Goal: Use online tool/utility: Use online tool/utility

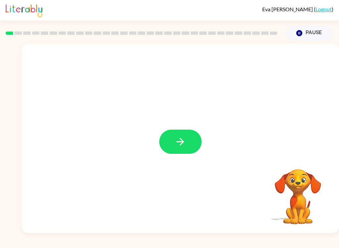
click at [189, 138] on button "button" at bounding box center [180, 142] width 42 height 24
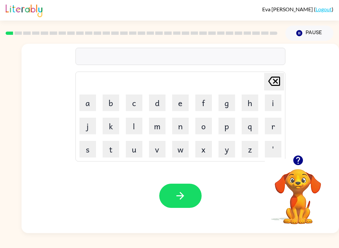
click at [113, 106] on button "b" at bounding box center [111, 102] width 17 height 17
click at [209, 129] on button "o" at bounding box center [203, 126] width 17 height 17
click at [133, 153] on button "u" at bounding box center [134, 149] width 17 height 17
click at [272, 129] on button "r" at bounding box center [273, 126] width 17 height 17
click at [155, 100] on button "d" at bounding box center [157, 102] width 17 height 17
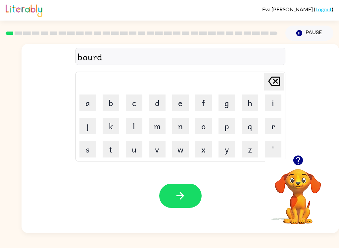
click at [155, 100] on button "d" at bounding box center [157, 102] width 17 height 17
click at [273, 80] on icon at bounding box center [274, 81] width 12 height 9
click at [181, 102] on button "e" at bounding box center [180, 102] width 17 height 17
click at [275, 128] on button "r" at bounding box center [273, 126] width 17 height 17
click at [276, 81] on icon "[PERSON_NAME] last character input" at bounding box center [274, 81] width 16 height 16
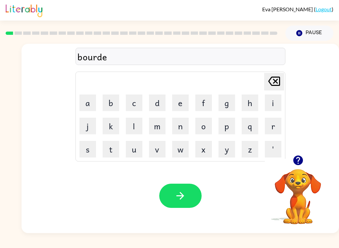
click at [275, 80] on icon at bounding box center [274, 81] width 12 height 9
click at [276, 80] on icon "[PERSON_NAME] last character input" at bounding box center [274, 81] width 16 height 16
click at [297, 159] on icon "button" at bounding box center [298, 160] width 10 height 10
click at [158, 105] on button "d" at bounding box center [157, 102] width 17 height 17
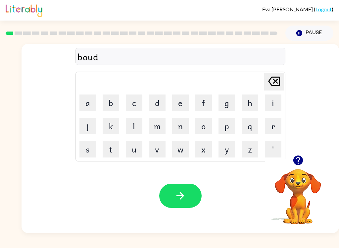
click at [185, 100] on button "e" at bounding box center [180, 102] width 17 height 17
click at [277, 122] on button "r" at bounding box center [273, 126] width 17 height 17
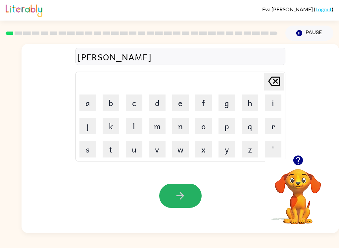
click at [184, 196] on icon "button" at bounding box center [181, 196] width 12 height 12
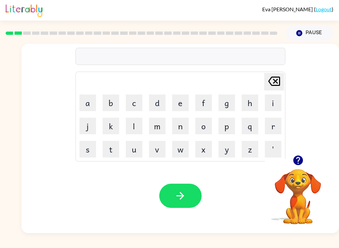
click at [136, 98] on button "c" at bounding box center [134, 102] width 17 height 17
click at [203, 129] on button "o" at bounding box center [203, 126] width 17 height 17
click at [136, 149] on button "u" at bounding box center [134, 149] width 17 height 17
click at [176, 128] on button "n" at bounding box center [180, 126] width 17 height 17
click at [110, 147] on button "t" at bounding box center [111, 149] width 17 height 17
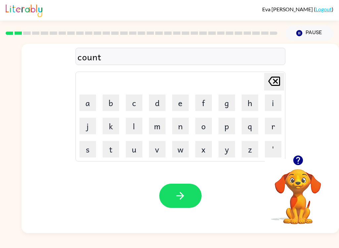
click at [190, 196] on button "button" at bounding box center [180, 196] width 42 height 24
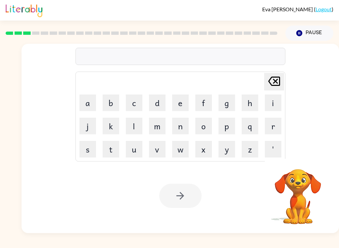
click at [133, 124] on button "l" at bounding box center [134, 126] width 17 height 17
click at [205, 123] on button "o" at bounding box center [203, 126] width 17 height 17
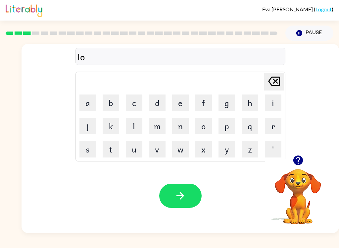
click at [134, 99] on button "c" at bounding box center [134, 102] width 17 height 17
click at [90, 101] on button "a" at bounding box center [88, 102] width 17 height 17
click at [115, 150] on button "t" at bounding box center [111, 149] width 17 height 17
click at [181, 101] on button "e" at bounding box center [180, 102] width 17 height 17
click at [190, 187] on button "button" at bounding box center [180, 196] width 42 height 24
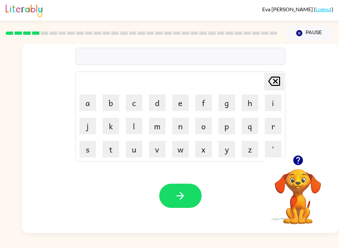
click at [111, 154] on button "t" at bounding box center [111, 149] width 17 height 17
click at [181, 147] on button "w" at bounding box center [180, 149] width 17 height 17
click at [270, 103] on button "i" at bounding box center [273, 102] width 17 height 17
click at [182, 126] on button "n" at bounding box center [180, 126] width 17 height 17
click at [187, 192] on button "button" at bounding box center [180, 196] width 42 height 24
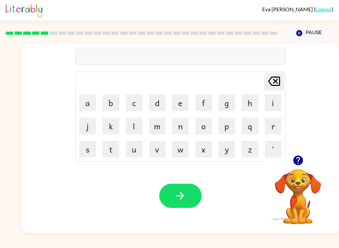
click at [182, 125] on button "n" at bounding box center [180, 126] width 17 height 17
click at [90, 101] on button "a" at bounding box center [88, 102] width 17 height 17
click at [272, 129] on button "r" at bounding box center [273, 126] width 17 height 17
click at [203, 122] on button "o" at bounding box center [203, 126] width 17 height 17
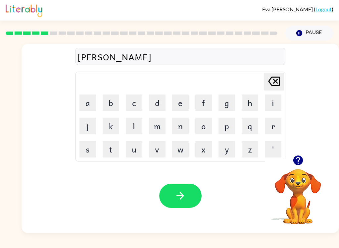
click at [183, 151] on button "w" at bounding box center [180, 149] width 17 height 17
click at [131, 127] on button "l" at bounding box center [134, 126] width 17 height 17
click at [227, 150] on button "y" at bounding box center [227, 149] width 17 height 17
click at [181, 197] on icon "button" at bounding box center [181, 196] width 12 height 12
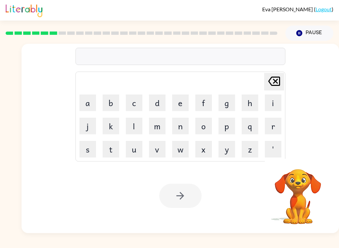
click at [111, 98] on button "b" at bounding box center [111, 102] width 17 height 17
click at [182, 98] on button "e" at bounding box center [180, 102] width 17 height 17
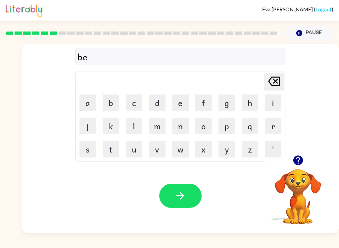
click at [248, 102] on button "h" at bounding box center [250, 102] width 17 height 17
click at [86, 106] on button "a" at bounding box center [88, 102] width 17 height 17
click at [274, 100] on button "i" at bounding box center [273, 102] width 17 height 17
click at [185, 126] on button "n" at bounding box center [180, 126] width 17 height 17
click at [157, 106] on button "d" at bounding box center [157, 102] width 17 height 17
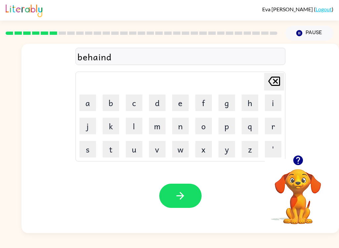
click at [279, 81] on icon "[PERSON_NAME] last character input" at bounding box center [274, 81] width 16 height 16
click at [272, 86] on icon "[PERSON_NAME] last character input" at bounding box center [274, 81] width 16 height 16
click at [274, 85] on icon "[PERSON_NAME] last character input" at bounding box center [274, 81] width 16 height 16
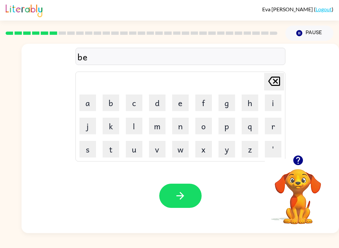
click at [249, 96] on button "h" at bounding box center [250, 102] width 17 height 17
click at [90, 102] on button "a" at bounding box center [88, 102] width 17 height 17
click at [272, 102] on button "i" at bounding box center [273, 102] width 17 height 17
click at [274, 83] on icon "[PERSON_NAME] last character input" at bounding box center [274, 81] width 16 height 16
click at [184, 122] on button "n" at bounding box center [180, 126] width 17 height 17
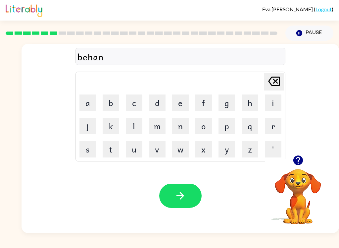
click at [159, 94] on button "d" at bounding box center [157, 102] width 17 height 17
click at [274, 84] on icon "[PERSON_NAME] last character input" at bounding box center [274, 81] width 16 height 16
click at [274, 85] on icon "[PERSON_NAME] last character input" at bounding box center [274, 81] width 16 height 16
click at [89, 102] on button "a" at bounding box center [88, 102] width 17 height 17
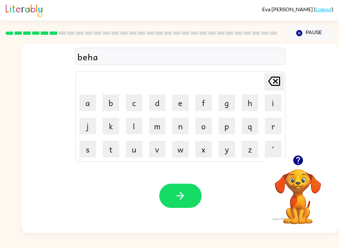
click at [269, 101] on button "i" at bounding box center [273, 102] width 17 height 17
click at [179, 125] on button "n" at bounding box center [180, 126] width 17 height 17
click at [152, 94] on button "d" at bounding box center [157, 102] width 17 height 17
click at [184, 192] on icon "button" at bounding box center [181, 196] width 12 height 12
click at [114, 146] on button "t" at bounding box center [111, 149] width 17 height 17
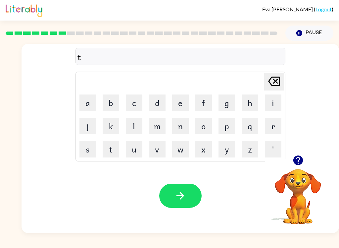
click at [271, 130] on button "r" at bounding box center [273, 126] width 17 height 17
click at [275, 105] on button "i" at bounding box center [273, 102] width 17 height 17
click at [134, 104] on button "c" at bounding box center [134, 102] width 17 height 17
click at [131, 133] on button "l" at bounding box center [134, 126] width 17 height 17
click at [175, 107] on button "e" at bounding box center [180, 102] width 17 height 17
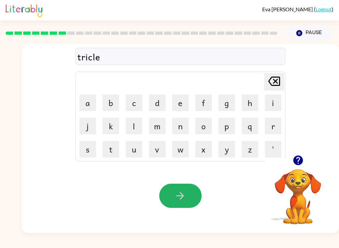
click at [188, 194] on button "button" at bounding box center [180, 196] width 42 height 24
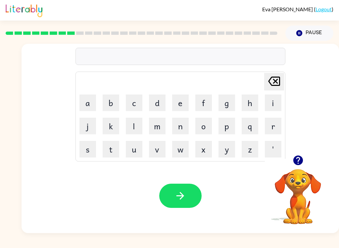
click at [299, 156] on icon "button" at bounding box center [298, 160] width 10 height 10
click at [301, 153] on button "button" at bounding box center [298, 160] width 17 height 17
click at [296, 159] on icon "button" at bounding box center [298, 160] width 10 height 10
click at [161, 126] on button "m" at bounding box center [157, 126] width 17 height 17
click at [272, 101] on button "i" at bounding box center [273, 102] width 17 height 17
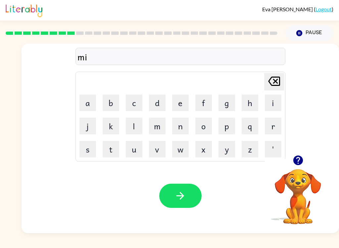
click at [300, 153] on button "button" at bounding box center [298, 160] width 17 height 17
click at [274, 125] on button "r" at bounding box center [273, 126] width 17 height 17
click at [267, 98] on button "i" at bounding box center [273, 102] width 17 height 17
click at [134, 98] on button "c" at bounding box center [134, 102] width 17 height 17
click at [84, 102] on button "a" at bounding box center [88, 102] width 17 height 17
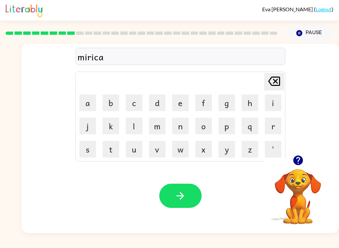
click at [138, 119] on button "l" at bounding box center [134, 126] width 17 height 17
click at [179, 98] on button "e" at bounding box center [180, 102] width 17 height 17
click at [271, 82] on icon "[PERSON_NAME] last character input" at bounding box center [274, 81] width 16 height 16
click at [137, 124] on button "l" at bounding box center [134, 126] width 17 height 17
click at [276, 82] on icon "[PERSON_NAME] last character input" at bounding box center [274, 81] width 16 height 16
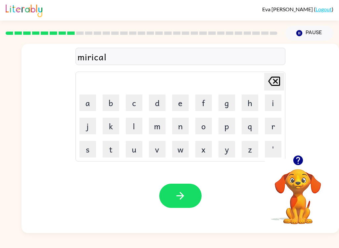
click at [187, 194] on button "button" at bounding box center [180, 196] width 42 height 24
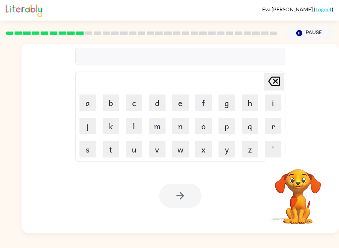
click at [176, 122] on button "n" at bounding box center [180, 126] width 17 height 17
click at [272, 102] on button "i" at bounding box center [273, 102] width 17 height 17
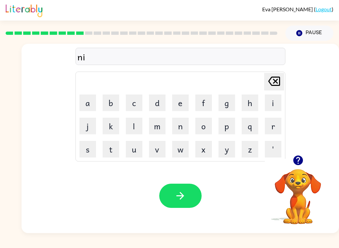
click at [155, 130] on button "m" at bounding box center [157, 126] width 17 height 17
click at [109, 102] on button "b" at bounding box center [111, 102] width 17 height 17
click at [135, 123] on button "l" at bounding box center [134, 126] width 17 height 17
click at [175, 100] on button "e" at bounding box center [180, 102] width 17 height 17
click at [186, 190] on icon "button" at bounding box center [181, 196] width 12 height 12
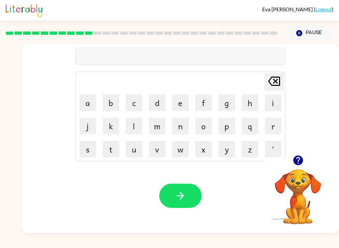
click at [310, 157] on div at bounding box center [298, 160] width 66 height 17
click at [310, 156] on div at bounding box center [298, 160] width 66 height 17
click at [297, 161] on icon "button" at bounding box center [298, 160] width 10 height 10
click at [299, 163] on video "Your browser must support playing .mp4 files to use Literably. Please try using…" at bounding box center [298, 192] width 66 height 66
click at [304, 160] on button "button" at bounding box center [298, 160] width 17 height 17
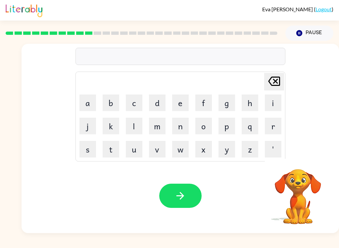
click at [135, 153] on button "u" at bounding box center [134, 149] width 17 height 17
click at [182, 126] on button "n" at bounding box center [180, 126] width 17 height 17
click at [204, 101] on button "f" at bounding box center [203, 102] width 17 height 17
click at [202, 129] on button "o" at bounding box center [203, 126] width 17 height 17
click at [133, 126] on button "l" at bounding box center [134, 126] width 17 height 17
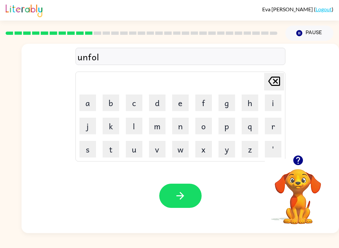
click at [152, 101] on button "d" at bounding box center [157, 102] width 17 height 17
click at [184, 196] on icon "button" at bounding box center [181, 196] width 12 height 12
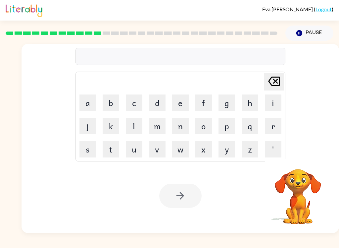
click at [158, 150] on button "v" at bounding box center [157, 149] width 17 height 17
click at [202, 129] on button "o" at bounding box center [203, 126] width 17 height 17
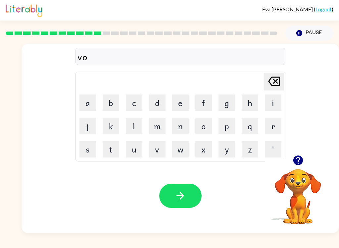
click at [109, 145] on button "t" at bounding box center [111, 149] width 17 height 17
click at [179, 103] on button "e" at bounding box center [180, 102] width 17 height 17
click at [179, 199] on icon "button" at bounding box center [181, 196] width 12 height 12
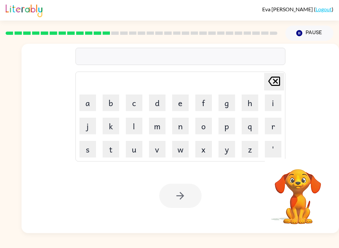
click at [109, 92] on td "b" at bounding box center [111, 102] width 23 height 23
click at [111, 102] on button "b" at bounding box center [111, 102] width 17 height 17
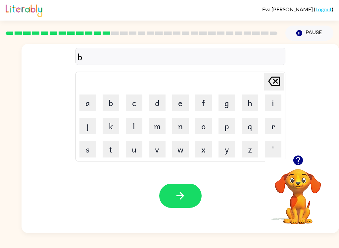
click at [182, 101] on button "e" at bounding box center [180, 102] width 17 height 17
click at [157, 101] on button "d" at bounding box center [157, 102] width 17 height 17
click at [113, 150] on button "t" at bounding box center [111, 149] width 17 height 17
click at [272, 100] on button "i" at bounding box center [273, 102] width 17 height 17
click at [163, 123] on button "m" at bounding box center [157, 126] width 17 height 17
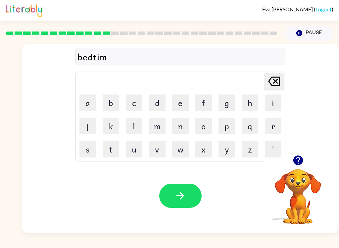
click at [183, 102] on button "e" at bounding box center [180, 102] width 17 height 17
click at [180, 196] on icon "button" at bounding box center [181, 196] width 8 height 8
click at [204, 102] on button "f" at bounding box center [203, 102] width 17 height 17
click at [275, 99] on button "i" at bounding box center [273, 102] width 17 height 17
click at [113, 153] on button "t" at bounding box center [111, 149] width 17 height 17
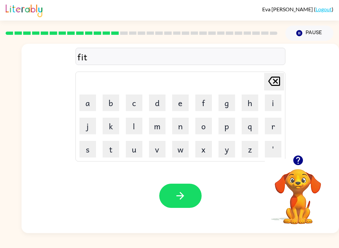
click at [182, 127] on button "n" at bounding box center [180, 126] width 17 height 17
click at [185, 97] on button "e" at bounding box center [180, 102] width 17 height 17
click at [86, 151] on button "s" at bounding box center [88, 149] width 17 height 17
click at [187, 198] on button "button" at bounding box center [180, 196] width 42 height 24
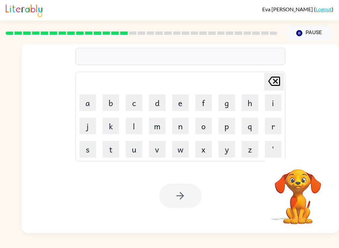
click at [160, 102] on button "d" at bounding box center [157, 102] width 17 height 17
click at [176, 105] on button "e" at bounding box center [180, 102] width 17 height 17
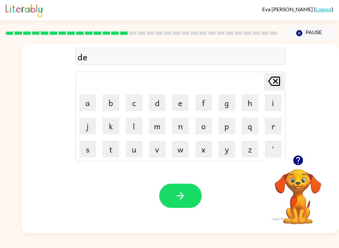
click at [136, 125] on button "l" at bounding box center [134, 126] width 17 height 17
click at [85, 98] on button "a" at bounding box center [88, 102] width 17 height 17
click at [226, 152] on button "y" at bounding box center [227, 149] width 17 height 17
click at [184, 199] on icon "button" at bounding box center [181, 196] width 12 height 12
click at [113, 156] on button "t" at bounding box center [111, 149] width 17 height 17
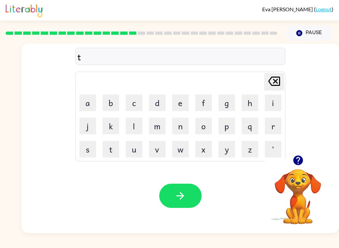
click at [179, 102] on button "e" at bounding box center [180, 102] width 17 height 17
click at [273, 126] on button "r" at bounding box center [273, 126] width 17 height 17
click at [157, 129] on button "m" at bounding box center [157, 126] width 17 height 17
click at [189, 208] on button "button" at bounding box center [180, 196] width 42 height 24
click at [90, 151] on button "s" at bounding box center [88, 149] width 17 height 17
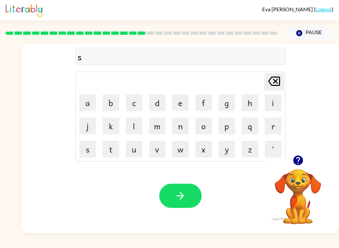
click at [181, 103] on button "e" at bounding box center [180, 102] width 17 height 17
click at [113, 148] on button "t" at bounding box center [111, 149] width 17 height 17
click at [194, 199] on button "button" at bounding box center [180, 196] width 42 height 24
click at [112, 97] on button "b" at bounding box center [111, 102] width 17 height 17
click at [277, 132] on button "r" at bounding box center [273, 126] width 17 height 17
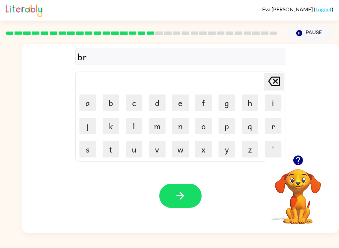
click at [276, 101] on button "i" at bounding box center [273, 102] width 17 height 17
click at [297, 160] on icon "button" at bounding box center [298, 160] width 10 height 10
click at [156, 124] on button "m" at bounding box center [157, 126] width 17 height 17
click at [274, 100] on button "i" at bounding box center [273, 102] width 17 height 17
click at [175, 128] on button "n" at bounding box center [180, 126] width 17 height 17
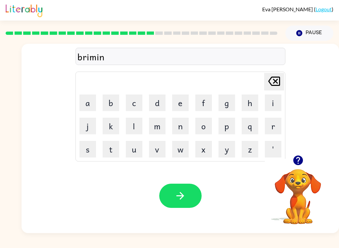
click at [233, 100] on button "g" at bounding box center [227, 102] width 17 height 17
click at [174, 205] on button "button" at bounding box center [180, 196] width 42 height 24
click at [227, 127] on button "p" at bounding box center [227, 126] width 17 height 17
click at [136, 126] on button "l" at bounding box center [134, 126] width 17 height 17
click at [94, 98] on button "a" at bounding box center [88, 102] width 17 height 17
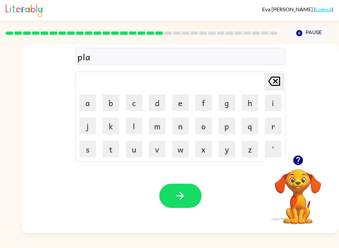
click at [132, 101] on button "c" at bounding box center [134, 102] width 17 height 17
click at [114, 148] on button "t" at bounding box center [111, 149] width 17 height 17
click at [272, 104] on button "i" at bounding box center [273, 102] width 17 height 17
click at [146, 96] on td "d" at bounding box center [157, 102] width 23 height 23
click at [137, 100] on button "c" at bounding box center [134, 102] width 17 height 17
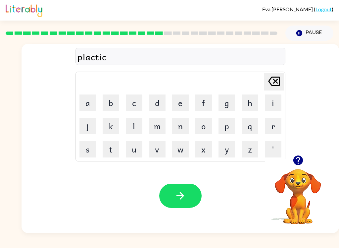
click at [95, 61] on div "plactic" at bounding box center [181, 57] width 206 height 14
click at [268, 82] on icon at bounding box center [274, 81] width 12 height 9
click at [271, 81] on icon "[PERSON_NAME] last character input" at bounding box center [274, 81] width 16 height 16
click at [276, 80] on icon "[PERSON_NAME] last character input" at bounding box center [274, 81] width 16 height 16
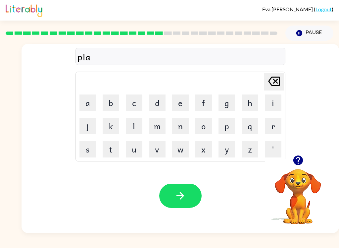
click at [89, 148] on button "s" at bounding box center [88, 149] width 17 height 17
click at [113, 150] on button "t" at bounding box center [111, 149] width 17 height 17
click at [274, 100] on button "i" at bounding box center [273, 102] width 17 height 17
click at [138, 94] on button "c" at bounding box center [134, 102] width 17 height 17
click at [185, 196] on icon "button" at bounding box center [181, 196] width 12 height 12
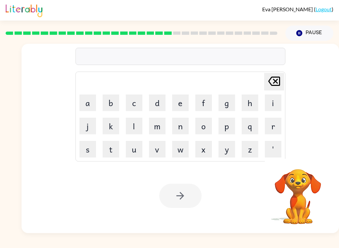
click at [158, 100] on button "d" at bounding box center [157, 102] width 17 height 17
click at [273, 97] on button "i" at bounding box center [273, 102] width 17 height 17
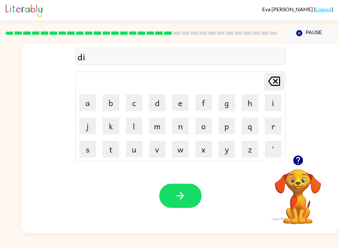
click at [92, 156] on button "s" at bounding box center [88, 149] width 17 height 17
click at [225, 125] on button "p" at bounding box center [227, 126] width 17 height 17
click at [130, 126] on button "l" at bounding box center [134, 126] width 17 height 17
click at [89, 97] on button "a" at bounding box center [88, 102] width 17 height 17
click at [230, 152] on button "y" at bounding box center [227, 149] width 17 height 17
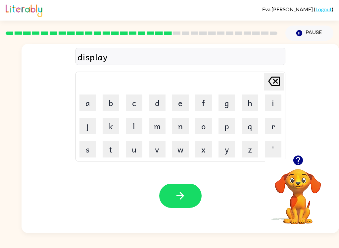
click at [183, 198] on icon "button" at bounding box center [181, 196] width 12 height 12
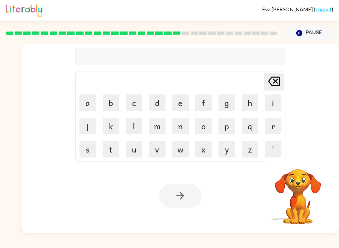
click at [160, 104] on button "d" at bounding box center [157, 102] width 17 height 17
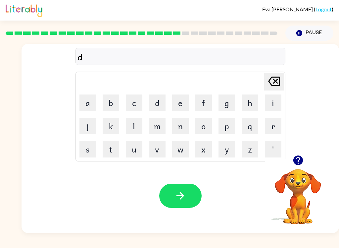
click at [202, 128] on button "o" at bounding box center [203, 126] width 17 height 17
click at [139, 148] on button "u" at bounding box center [134, 149] width 17 height 17
click at [111, 148] on button "t" at bounding box center [111, 149] width 17 height 17
click at [183, 102] on button "e" at bounding box center [180, 102] width 17 height 17
click at [160, 102] on button "d" at bounding box center [157, 102] width 17 height 17
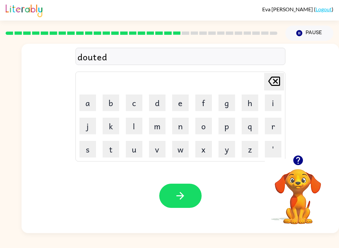
click at [278, 82] on icon at bounding box center [274, 81] width 12 height 9
click at [275, 83] on icon "[PERSON_NAME] last character input" at bounding box center [274, 81] width 16 height 16
click at [81, 157] on button "s" at bounding box center [88, 149] width 17 height 17
click at [118, 149] on button "t" at bounding box center [111, 149] width 17 height 17
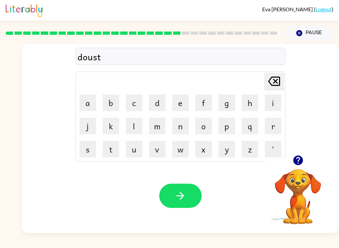
click at [183, 97] on button "e" at bounding box center [180, 102] width 17 height 17
click at [164, 103] on button "d" at bounding box center [157, 102] width 17 height 17
click at [187, 190] on button "button" at bounding box center [180, 196] width 42 height 24
click at [85, 147] on button "s" at bounding box center [88, 149] width 17 height 17
click at [182, 102] on button "e" at bounding box center [180, 102] width 17 height 17
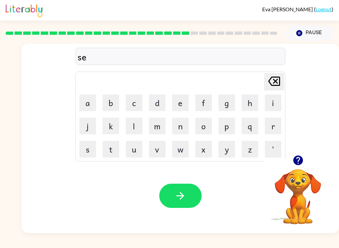
click at [111, 153] on button "t" at bounding box center [111, 149] width 17 height 17
click at [184, 105] on button "e" at bounding box center [180, 102] width 17 height 17
click at [226, 127] on button "p" at bounding box center [227, 126] width 17 height 17
click at [274, 105] on button "i" at bounding box center [273, 102] width 17 height 17
click at [162, 100] on button "d" at bounding box center [157, 102] width 17 height 17
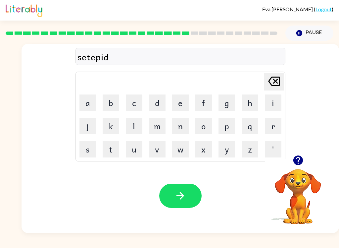
click at [183, 102] on button "e" at bounding box center [180, 102] width 17 height 17
click at [186, 200] on icon "button" at bounding box center [181, 196] width 12 height 12
click at [91, 99] on button "a" at bounding box center [88, 102] width 17 height 17
click at [273, 78] on icon at bounding box center [274, 81] width 12 height 9
click at [276, 126] on button "r" at bounding box center [273, 126] width 17 height 17
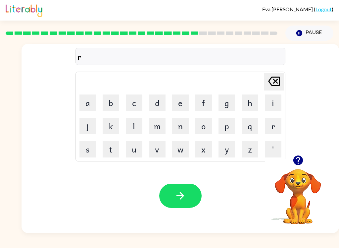
click at [90, 105] on button "a" at bounding box center [88, 102] width 17 height 17
click at [273, 104] on button "i" at bounding box center [273, 102] width 17 height 17
click at [183, 121] on button "n" at bounding box center [180, 126] width 17 height 17
click at [132, 104] on button "c" at bounding box center [134, 102] width 17 height 17
click at [203, 126] on button "o" at bounding box center [203, 126] width 17 height 17
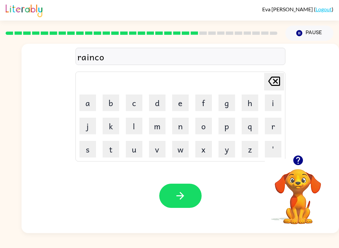
click at [132, 149] on button "u" at bounding box center [134, 149] width 17 height 17
click at [111, 146] on button "t" at bounding box center [111, 149] width 17 height 17
click at [187, 198] on button "button" at bounding box center [180, 196] width 42 height 24
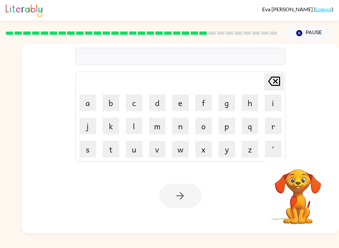
click at [156, 126] on button "m" at bounding box center [157, 126] width 17 height 17
click at [92, 101] on button "a" at bounding box center [88, 102] width 17 height 17
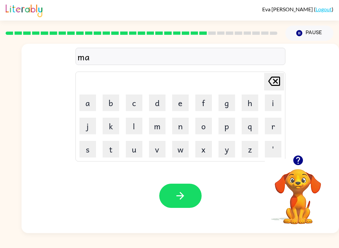
click at [270, 121] on button "r" at bounding box center [273, 126] width 17 height 17
click at [133, 103] on button "c" at bounding box center [134, 102] width 17 height 17
click at [177, 105] on button "e" at bounding box center [180, 102] width 17 height 17
click at [273, 131] on button "r" at bounding box center [273, 126] width 17 height 17
click at [270, 82] on icon "[PERSON_NAME] last character input" at bounding box center [274, 81] width 16 height 16
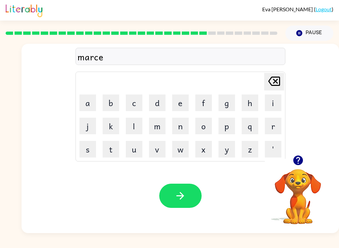
click at [270, 82] on icon "[PERSON_NAME] last character input" at bounding box center [274, 81] width 16 height 16
click at [270, 83] on icon "[PERSON_NAME] last character input" at bounding box center [274, 81] width 16 height 16
click at [118, 127] on button "k" at bounding box center [111, 126] width 17 height 17
click at [182, 100] on button "e" at bounding box center [180, 102] width 17 height 17
click at [272, 127] on button "r" at bounding box center [273, 126] width 17 height 17
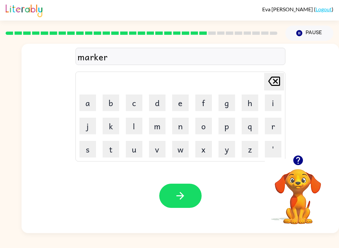
click at [188, 202] on button "button" at bounding box center [180, 196] width 42 height 24
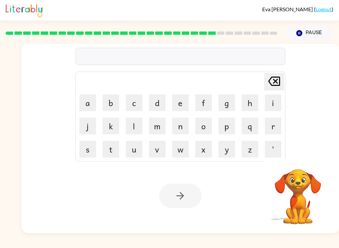
click at [87, 101] on button "a" at bounding box center [88, 102] width 17 height 17
click at [159, 149] on button "v" at bounding box center [157, 149] width 17 height 17
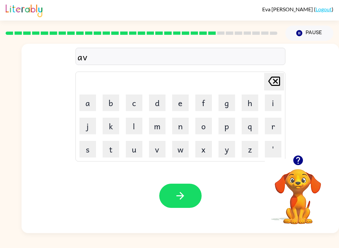
click at [89, 154] on button "s" at bounding box center [88, 149] width 17 height 17
click at [279, 99] on button "i" at bounding box center [273, 102] width 17 height 17
click at [182, 127] on button "n" at bounding box center [180, 126] width 17 height 17
click at [292, 160] on button "button" at bounding box center [298, 160] width 17 height 17
click at [227, 97] on button "g" at bounding box center [227, 102] width 17 height 17
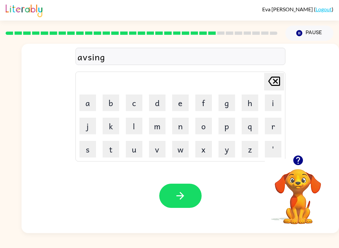
click at [176, 199] on icon "button" at bounding box center [181, 196] width 12 height 12
click at [225, 102] on button "g" at bounding box center [227, 102] width 17 height 17
click at [202, 126] on button "o" at bounding box center [203, 126] width 17 height 17
click at [108, 102] on button "b" at bounding box center [111, 102] width 17 height 17
click at [135, 121] on button "l" at bounding box center [134, 126] width 17 height 17
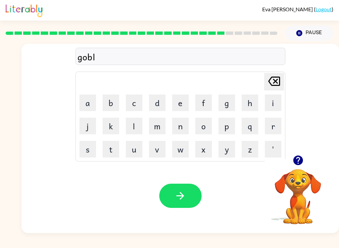
click at [270, 101] on button "i" at bounding box center [273, 102] width 17 height 17
click at [175, 139] on td "w" at bounding box center [180, 149] width 23 height 23
click at [231, 100] on button "g" at bounding box center [227, 102] width 17 height 17
click at [273, 84] on icon "[PERSON_NAME] last character input" at bounding box center [274, 81] width 16 height 16
click at [179, 126] on button "n" at bounding box center [180, 126] width 17 height 17
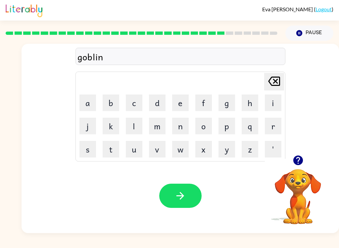
click at [227, 103] on button "g" at bounding box center [227, 102] width 17 height 17
click at [179, 198] on icon "button" at bounding box center [181, 196] width 12 height 12
click at [233, 96] on button "g" at bounding box center [227, 102] width 17 height 17
click at [204, 125] on button "o" at bounding box center [203, 126] width 17 height 17
click at [110, 97] on button "b" at bounding box center [111, 102] width 17 height 17
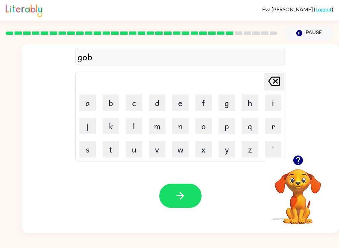
click at [185, 99] on button "e" at bounding box center [180, 102] width 17 height 17
click at [274, 127] on button "r" at bounding box center [273, 126] width 17 height 17
click at [159, 123] on button "m" at bounding box center [157, 126] width 17 height 17
click at [297, 163] on icon "button" at bounding box center [298, 160] width 10 height 10
click at [273, 99] on button "i" at bounding box center [273, 102] width 17 height 17
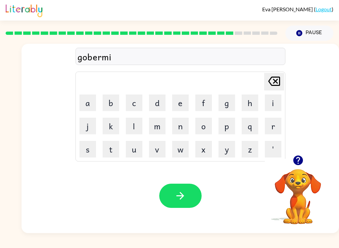
click at [181, 128] on button "n" at bounding box center [180, 126] width 17 height 17
click at [111, 153] on button "t" at bounding box center [111, 149] width 17 height 17
click at [180, 200] on icon "button" at bounding box center [181, 196] width 12 height 12
click at [88, 154] on button "s" at bounding box center [88, 149] width 17 height 17
click at [111, 155] on button "t" at bounding box center [111, 149] width 17 height 17
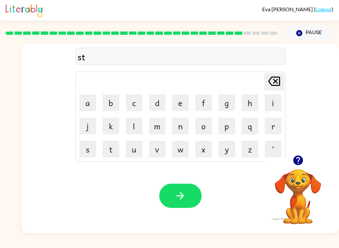
click at [274, 123] on button "r" at bounding box center [273, 126] width 17 height 17
click at [88, 102] on button "a" at bounding box center [88, 102] width 17 height 17
click at [178, 129] on button "n" at bounding box center [180, 126] width 17 height 17
click at [186, 196] on button "button" at bounding box center [180, 196] width 42 height 24
click at [88, 142] on button "s" at bounding box center [88, 149] width 17 height 17
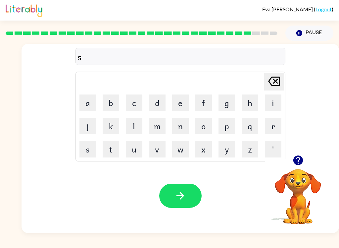
click at [245, 104] on button "h" at bounding box center [250, 102] width 17 height 17
click at [83, 102] on button "a" at bounding box center [88, 102] width 17 height 17
click at [227, 130] on button "p" at bounding box center [227, 126] width 17 height 17
click at [177, 107] on button "e" at bounding box center [180, 102] width 17 height 17
click at [179, 199] on icon "button" at bounding box center [181, 196] width 12 height 12
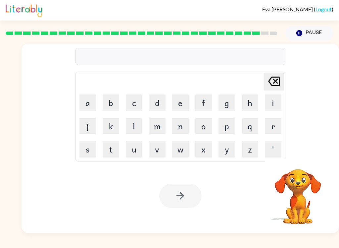
click at [178, 103] on button "e" at bounding box center [180, 102] width 17 height 17
click at [202, 154] on button "x" at bounding box center [203, 149] width 17 height 17
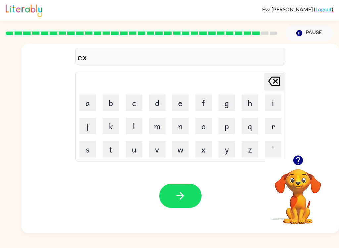
click at [135, 129] on button "l" at bounding box center [134, 126] width 17 height 17
click at [181, 102] on button "e" at bounding box center [180, 102] width 17 height 17
click at [273, 83] on icon "[PERSON_NAME] last character input" at bounding box center [274, 81] width 16 height 16
click at [297, 161] on icon "button" at bounding box center [298, 160] width 10 height 10
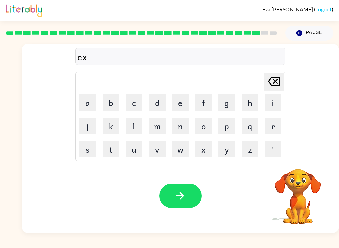
click at [175, 102] on button "e" at bounding box center [180, 102] width 17 height 17
click at [138, 126] on button "l" at bounding box center [134, 126] width 17 height 17
click at [181, 101] on button "e" at bounding box center [180, 102] width 17 height 17
click at [179, 130] on button "n" at bounding box center [180, 126] width 17 height 17
click at [113, 144] on button "t" at bounding box center [111, 149] width 17 height 17
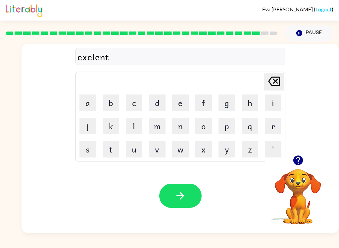
click at [181, 194] on icon "button" at bounding box center [181, 196] width 12 height 12
click at [297, 162] on icon "button" at bounding box center [298, 160] width 10 height 10
click at [86, 122] on button "j" at bounding box center [88, 126] width 17 height 17
click at [85, 99] on button "a" at bounding box center [88, 102] width 17 height 17
click at [183, 153] on button "w" at bounding box center [180, 149] width 17 height 17
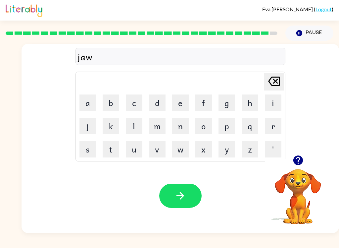
click at [109, 97] on button "b" at bounding box center [111, 102] width 17 height 17
click at [267, 129] on button "r" at bounding box center [273, 126] width 17 height 17
click at [182, 99] on button "e" at bounding box center [180, 102] width 17 height 17
click at [86, 110] on button "a" at bounding box center [88, 102] width 17 height 17
click at [110, 131] on button "k" at bounding box center [111, 126] width 17 height 17
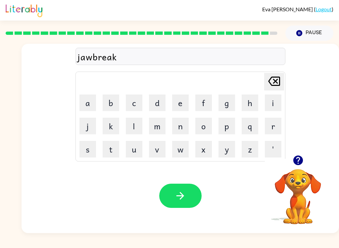
click at [181, 101] on button "e" at bounding box center [180, 102] width 17 height 17
click at [270, 123] on button "r" at bounding box center [273, 126] width 17 height 17
click at [192, 197] on button "button" at bounding box center [180, 196] width 42 height 24
